Goal: Task Accomplishment & Management: Use online tool/utility

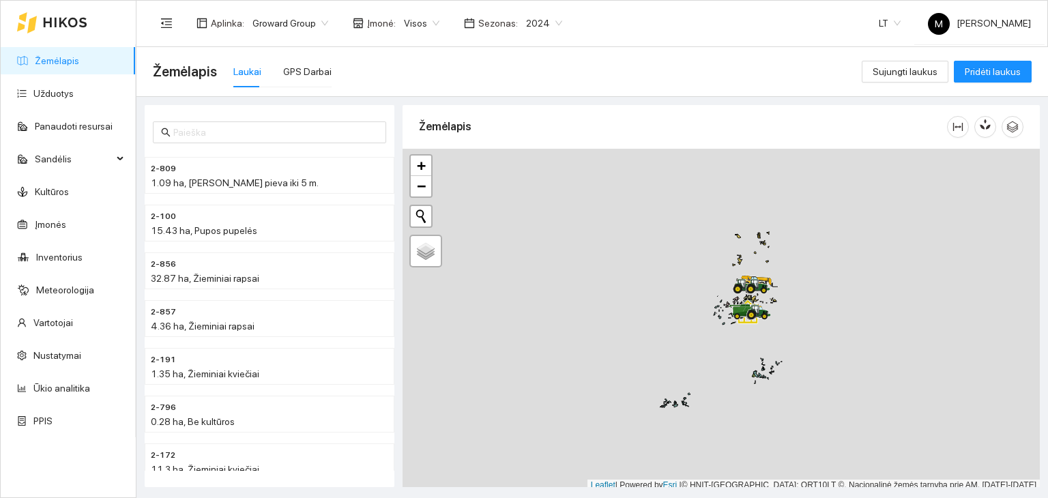
click at [526, 13] on span "2024" at bounding box center [544, 23] width 36 height 20
click at [527, 182] on div "2026" at bounding box center [532, 180] width 35 height 15
click at [61, 96] on link "Užduotys" at bounding box center [53, 93] width 40 height 11
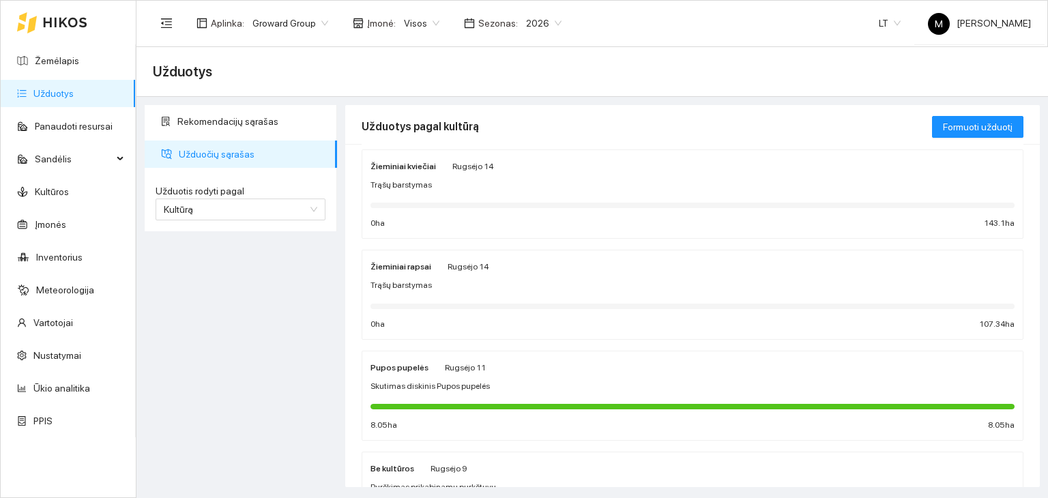
scroll to position [137, 0]
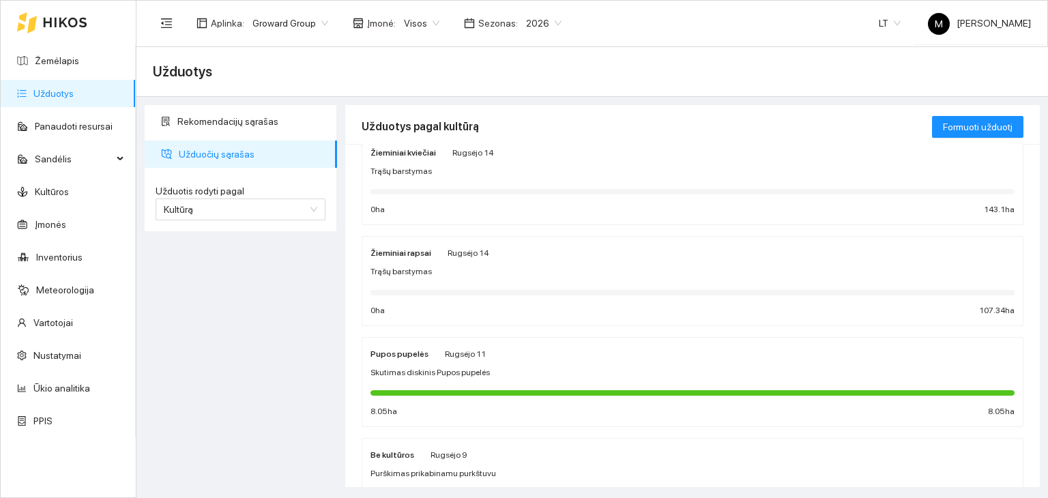
click at [453, 281] on div "Žieminiai rapsai Rugsėjo 14 Trąšų barstymas 0 ha 107.34 ha" at bounding box center [693, 281] width 644 height 72
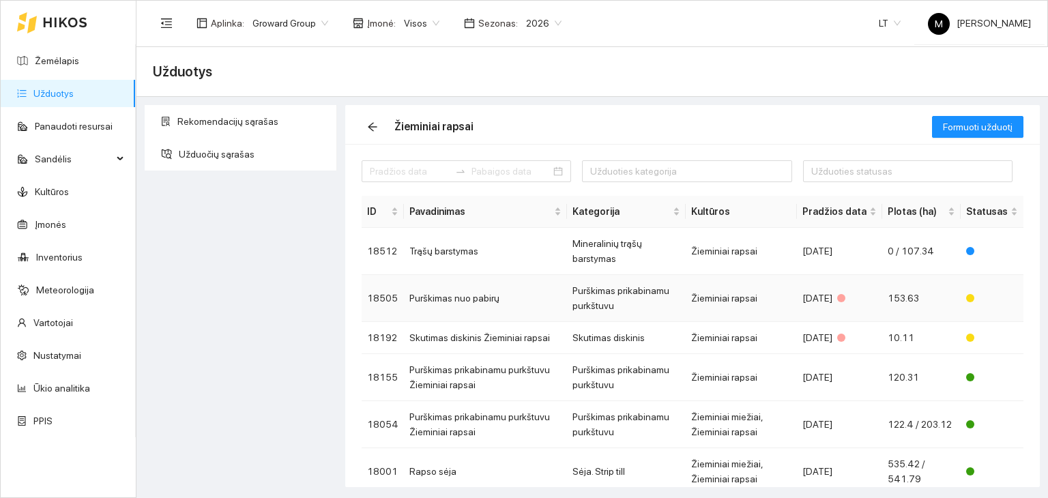
click at [461, 299] on td "Purškimas nuo pabirų" at bounding box center [485, 298] width 163 height 47
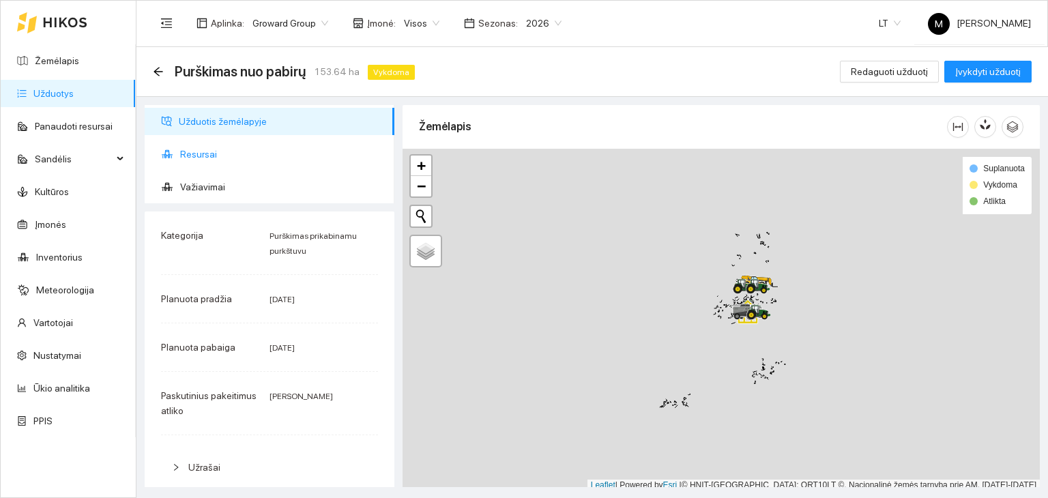
click at [212, 147] on span "Resursai" at bounding box center [281, 154] width 203 height 27
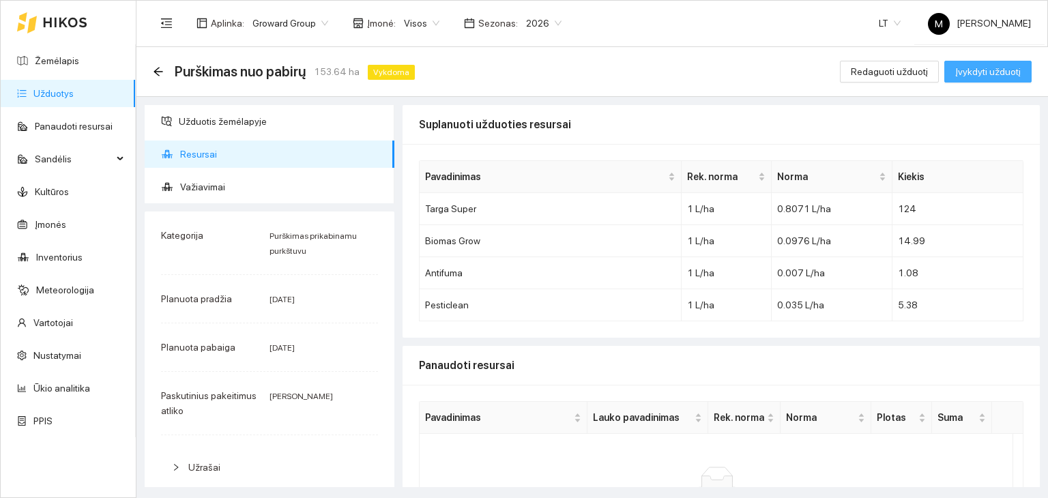
click at [988, 76] on span "Įvykdyti užduotį" at bounding box center [989, 71] width 66 height 15
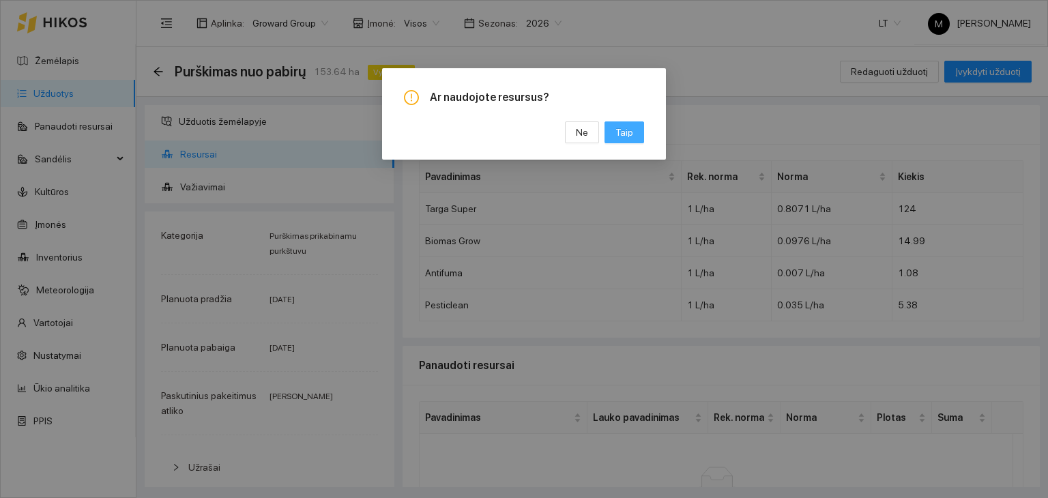
click at [625, 132] on span "Taip" at bounding box center [625, 132] width 18 height 15
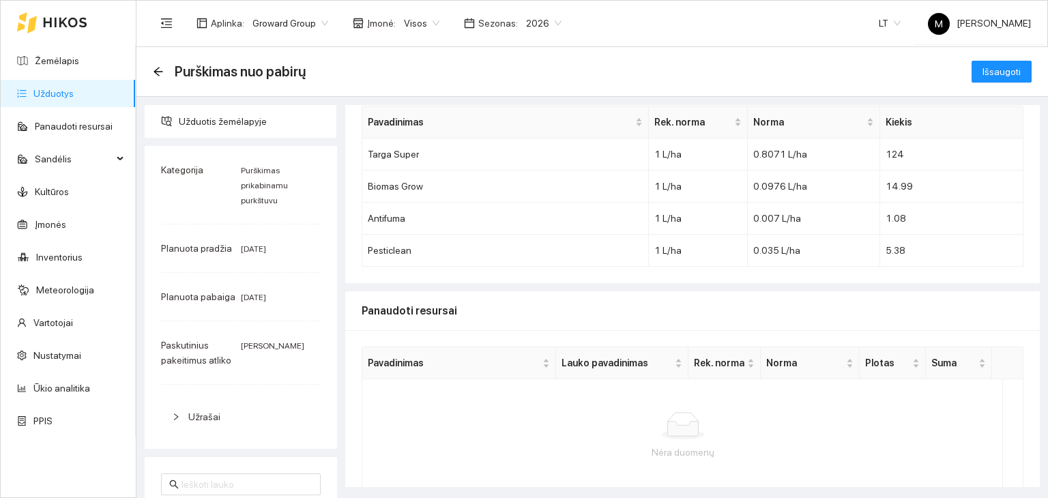
scroll to position [117, 0]
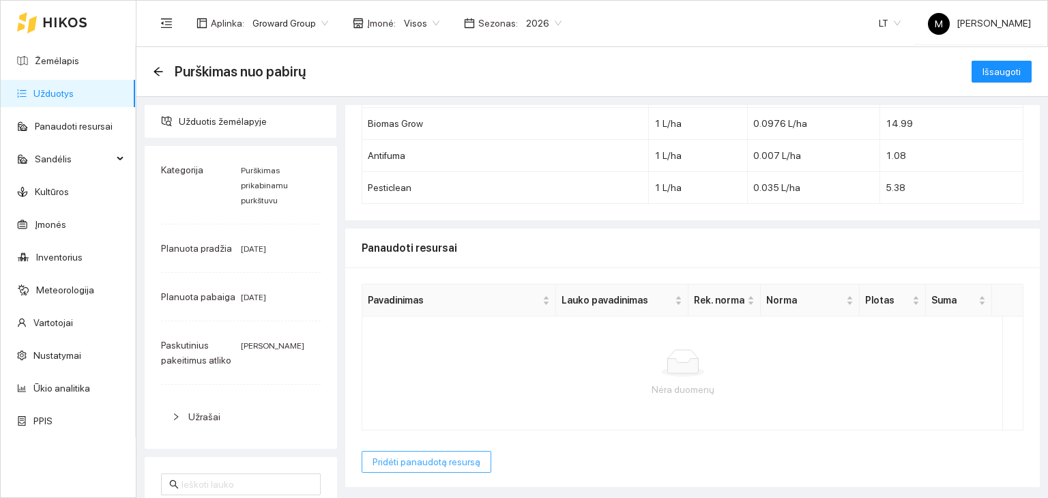
click at [437, 463] on span "Pridėti panaudotą resursą" at bounding box center [427, 462] width 108 height 15
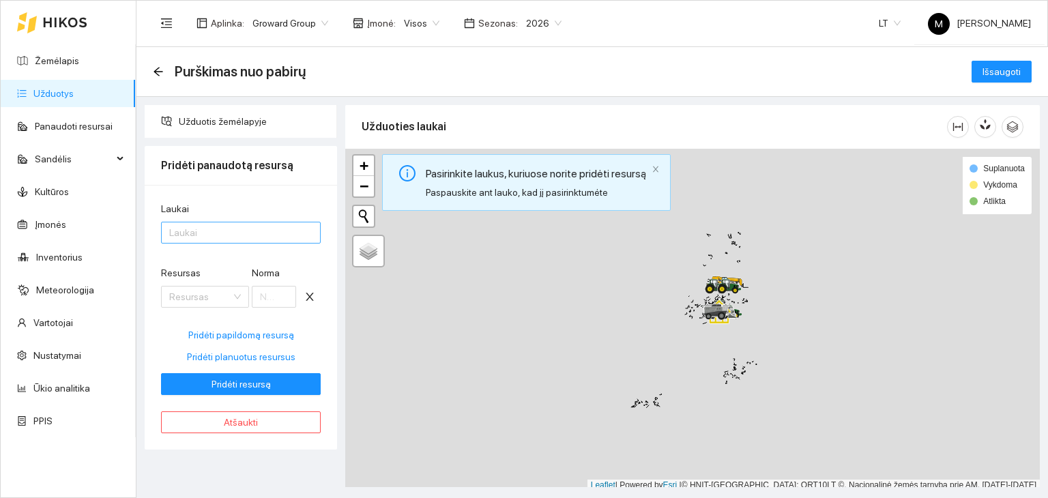
click at [219, 237] on div at bounding box center [233, 233] width 139 height 16
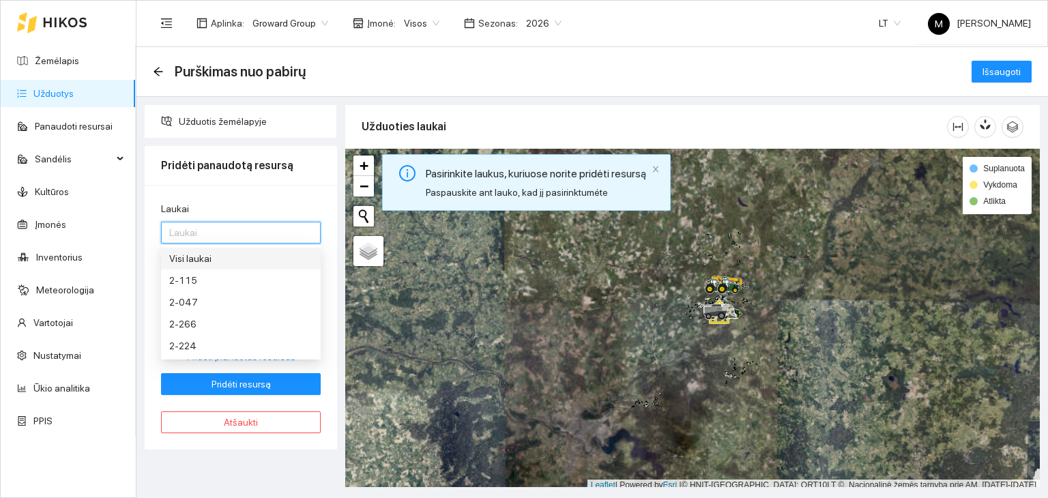
click at [208, 263] on div "Visi laukai" at bounding box center [240, 258] width 143 height 15
click at [328, 210] on div "Laukai Visi laukai Resursas Resursas Norma Pridėti papildomą resursą Pridėti pl…" at bounding box center [241, 317] width 192 height 265
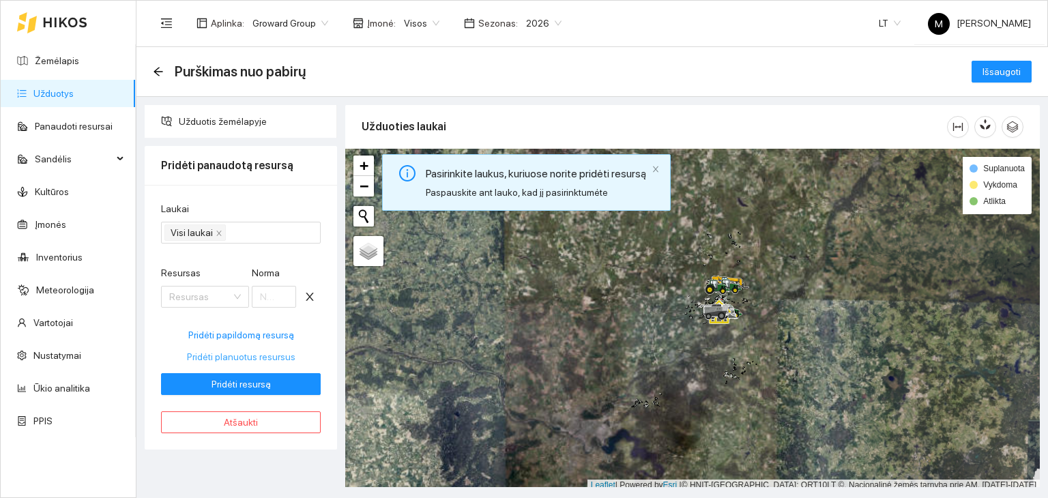
click at [240, 358] on span "Pridėti planuotus resursus" at bounding box center [241, 356] width 109 height 15
type input "0.8071"
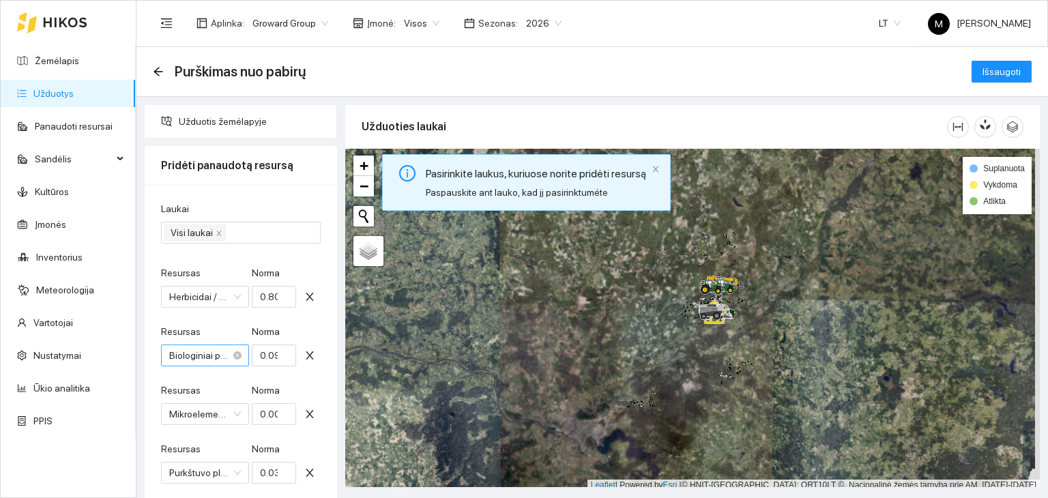
scroll to position [128, 0]
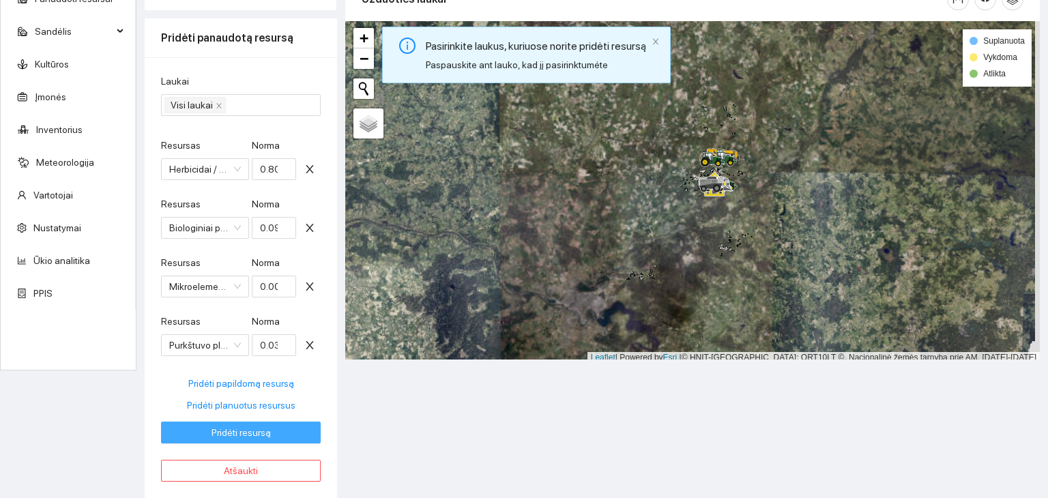
click at [254, 431] on span "Pridėti resursą" at bounding box center [241, 432] width 59 height 15
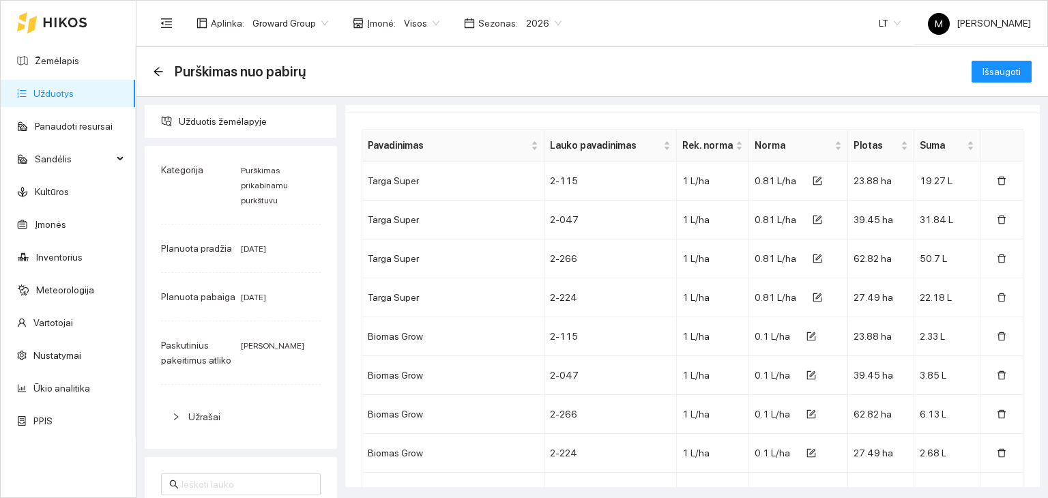
scroll to position [78, 0]
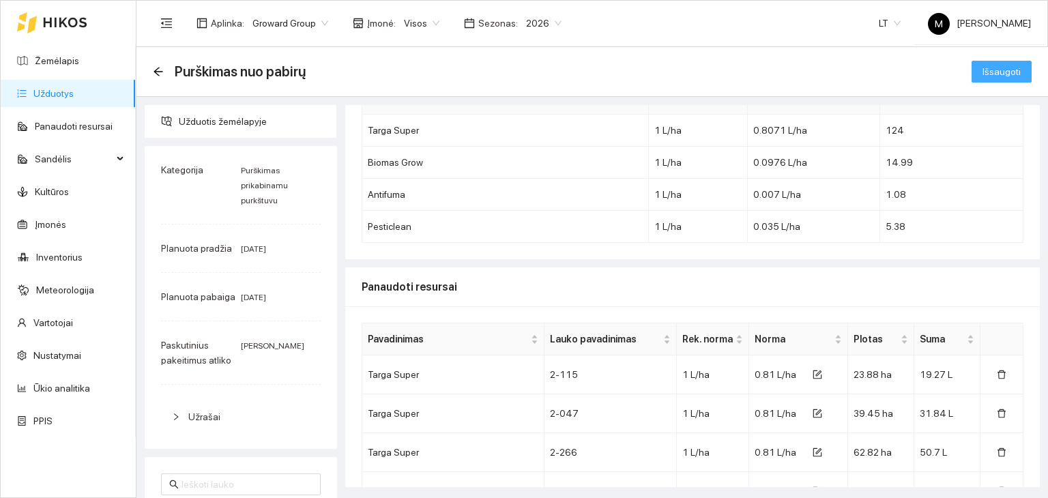
click at [983, 74] on span "Išsaugoti" at bounding box center [1002, 71] width 38 height 15
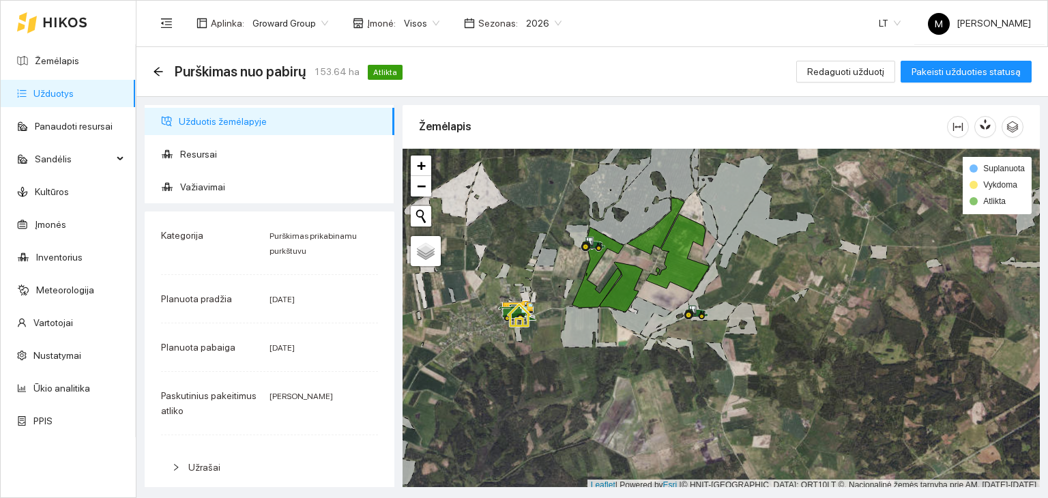
click at [74, 92] on link "Užduotys" at bounding box center [53, 93] width 40 height 11
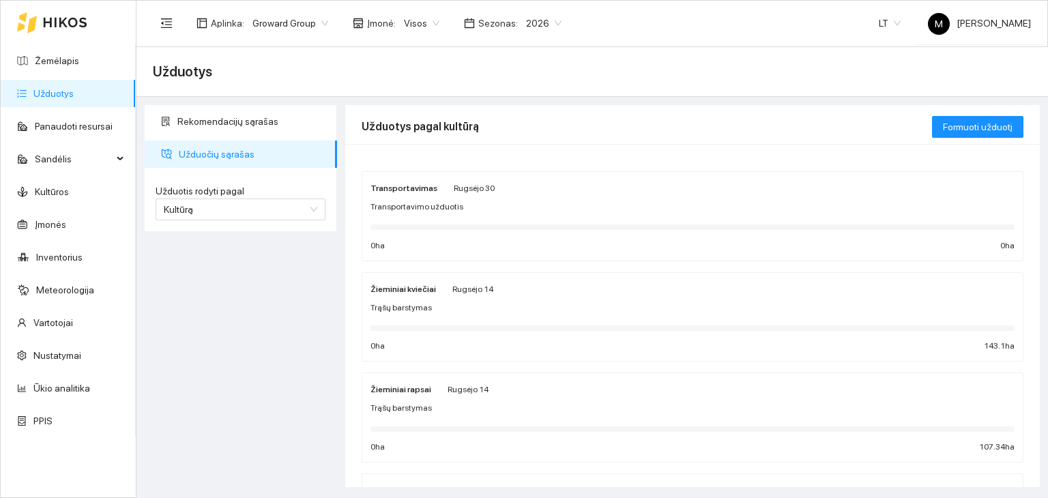
click at [628, 382] on div "Žieminiai rapsai Rugsėjo 14" at bounding box center [693, 389] width 644 height 15
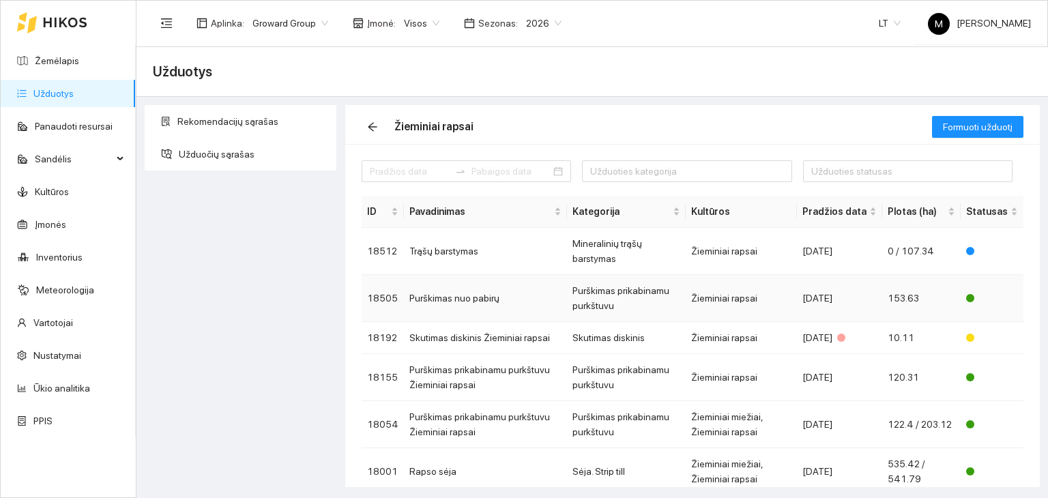
click at [501, 289] on td "Purškimas nuo pabirų" at bounding box center [485, 298] width 163 height 47
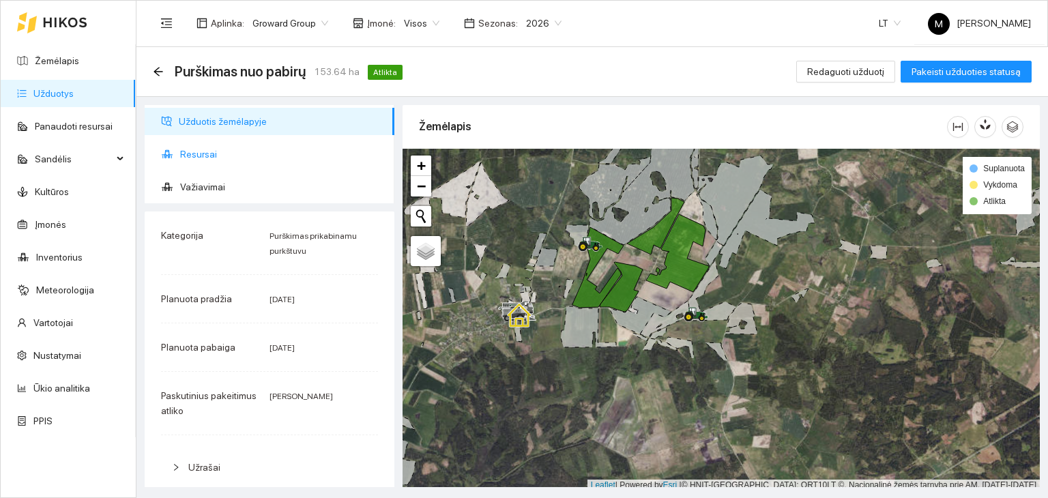
click at [240, 152] on span "Resursai" at bounding box center [281, 154] width 203 height 27
